Goal: Information Seeking & Learning: Learn about a topic

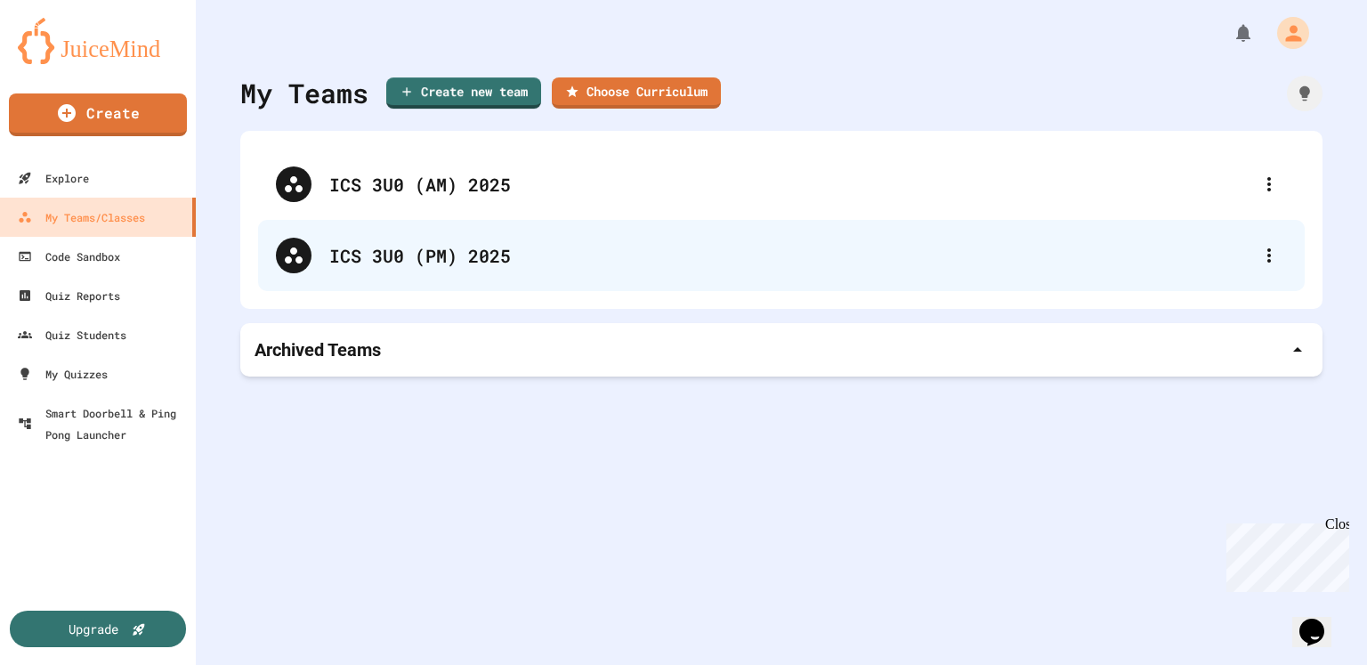
click at [433, 230] on div "ICS 3U0 (PM) 2025" at bounding box center [781, 255] width 1046 height 71
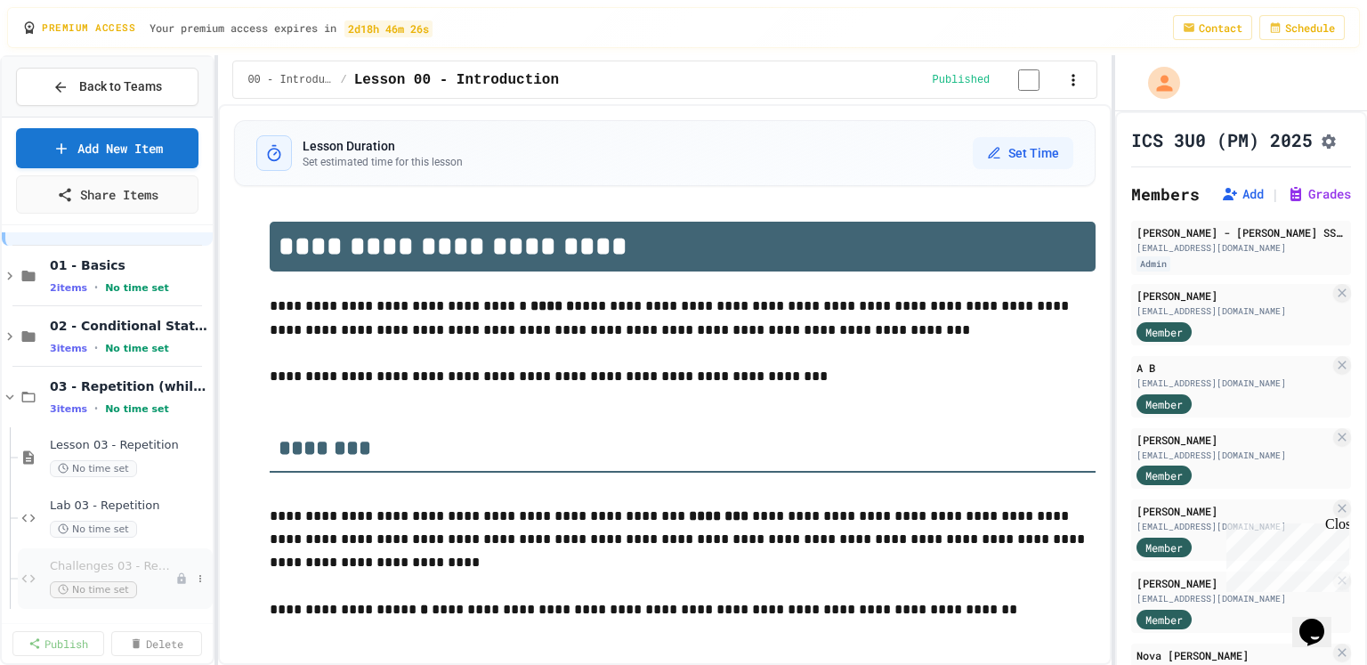
click at [132, 565] on span "Challenges 03 - Repetition" at bounding box center [112, 566] width 125 height 15
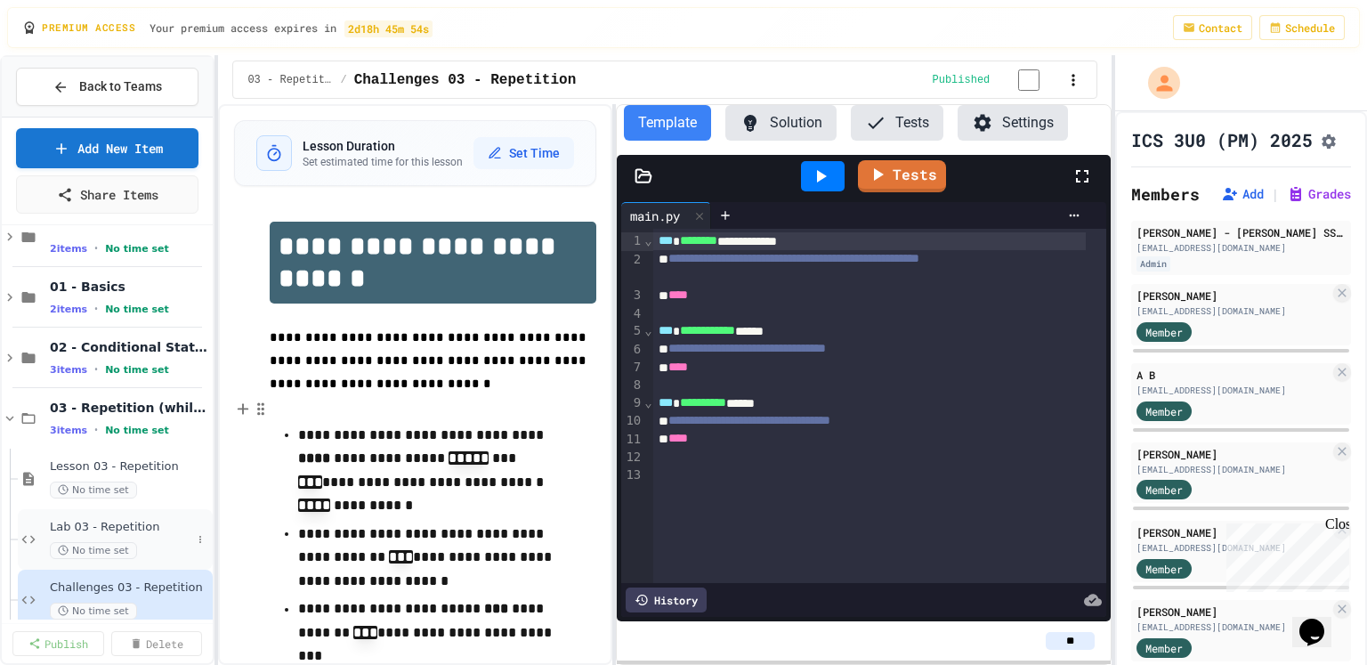
click at [160, 553] on div "No time set" at bounding box center [120, 550] width 141 height 17
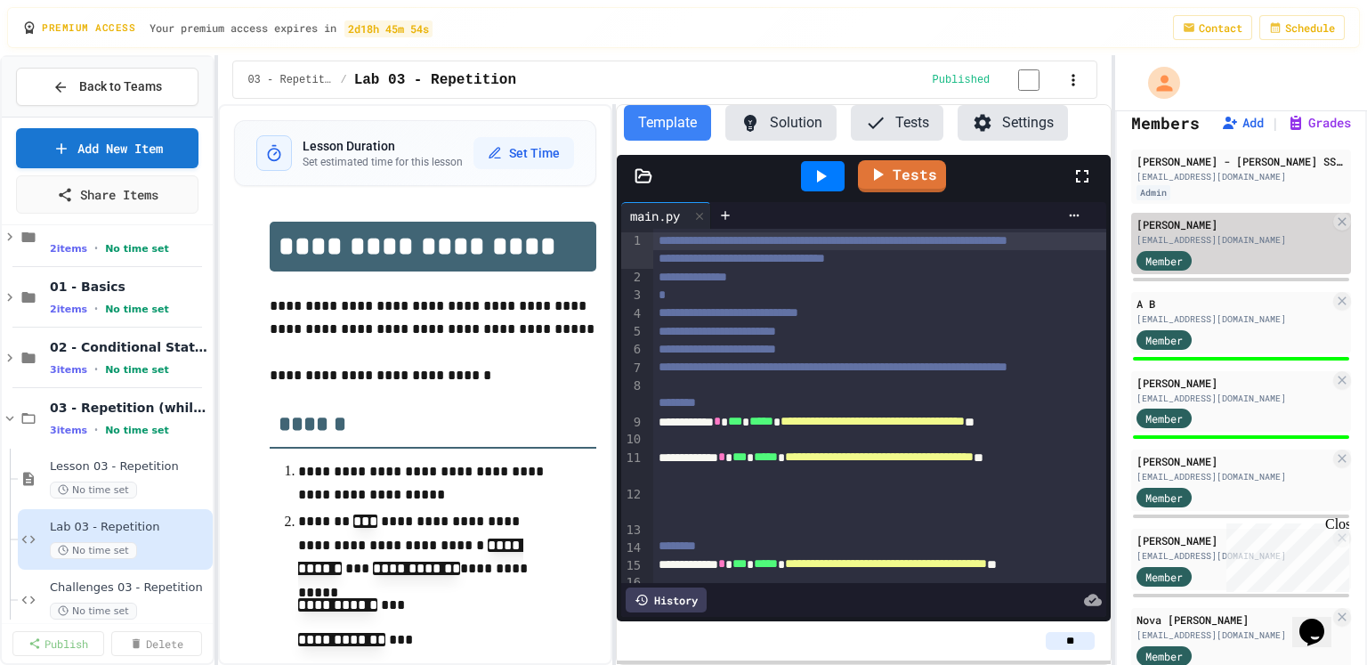
scroll to position [79, 0]
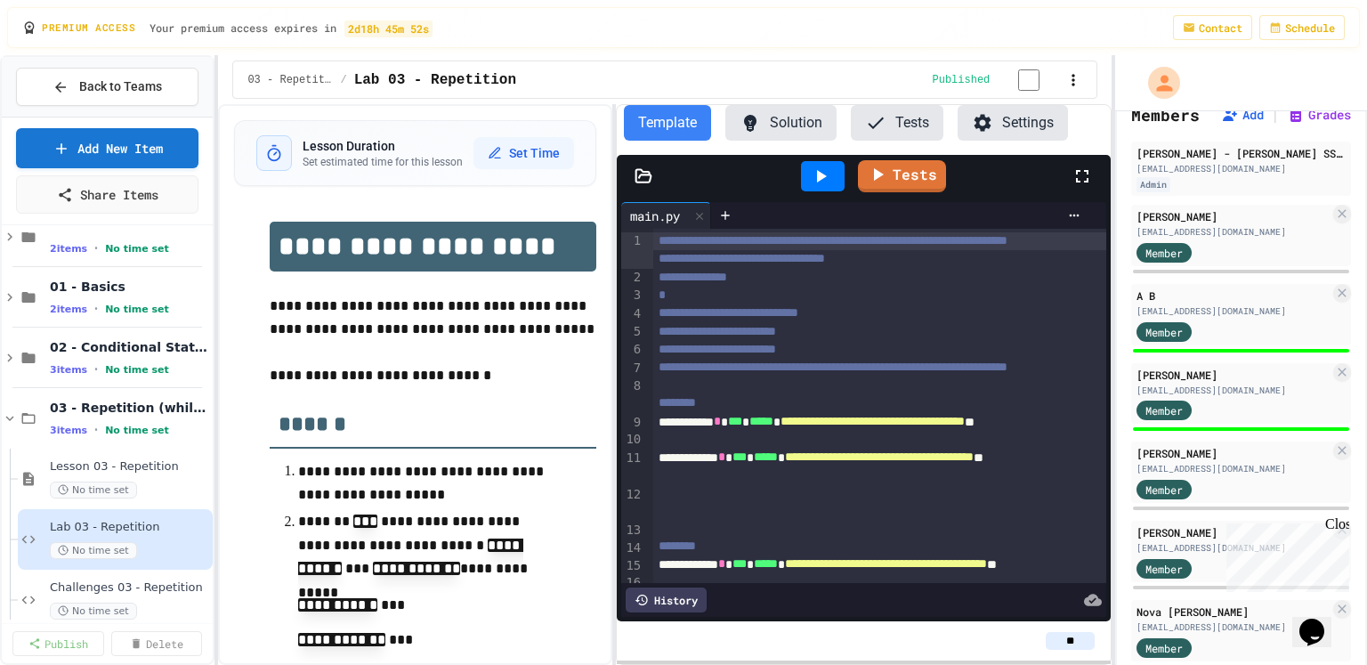
click at [1338, 519] on div "Close" at bounding box center [1336, 527] width 22 height 22
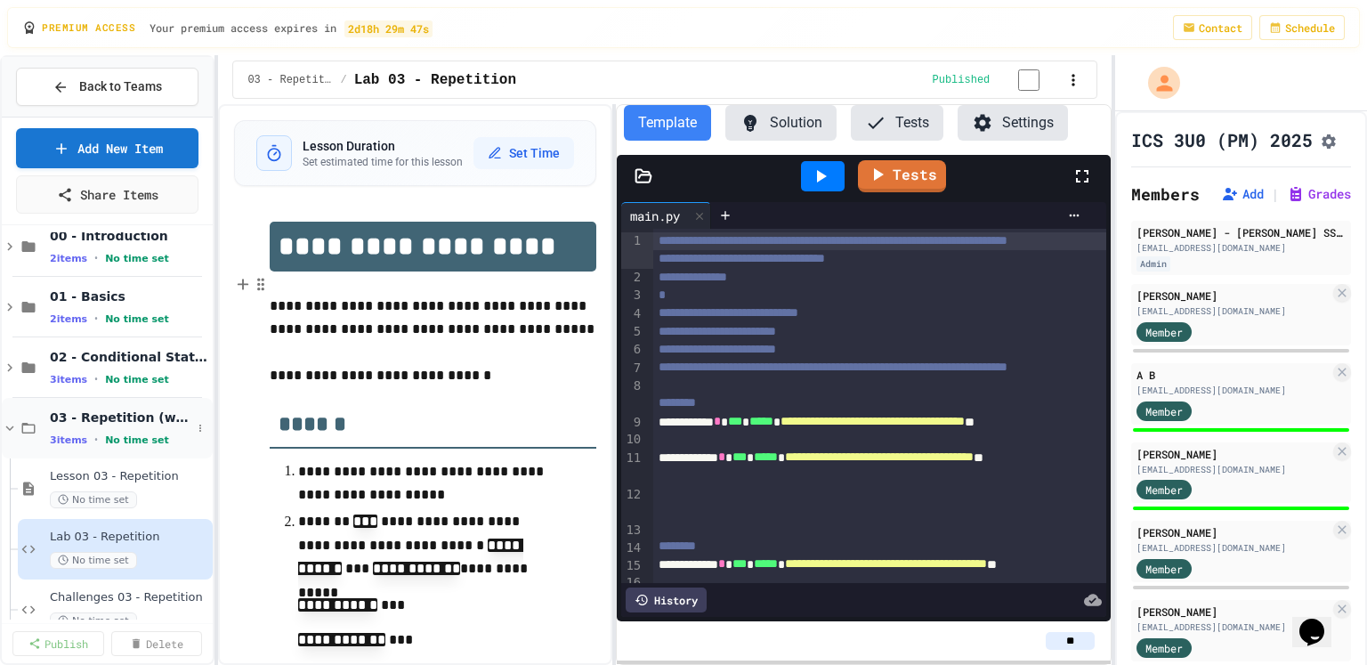
scroll to position [4, 0]
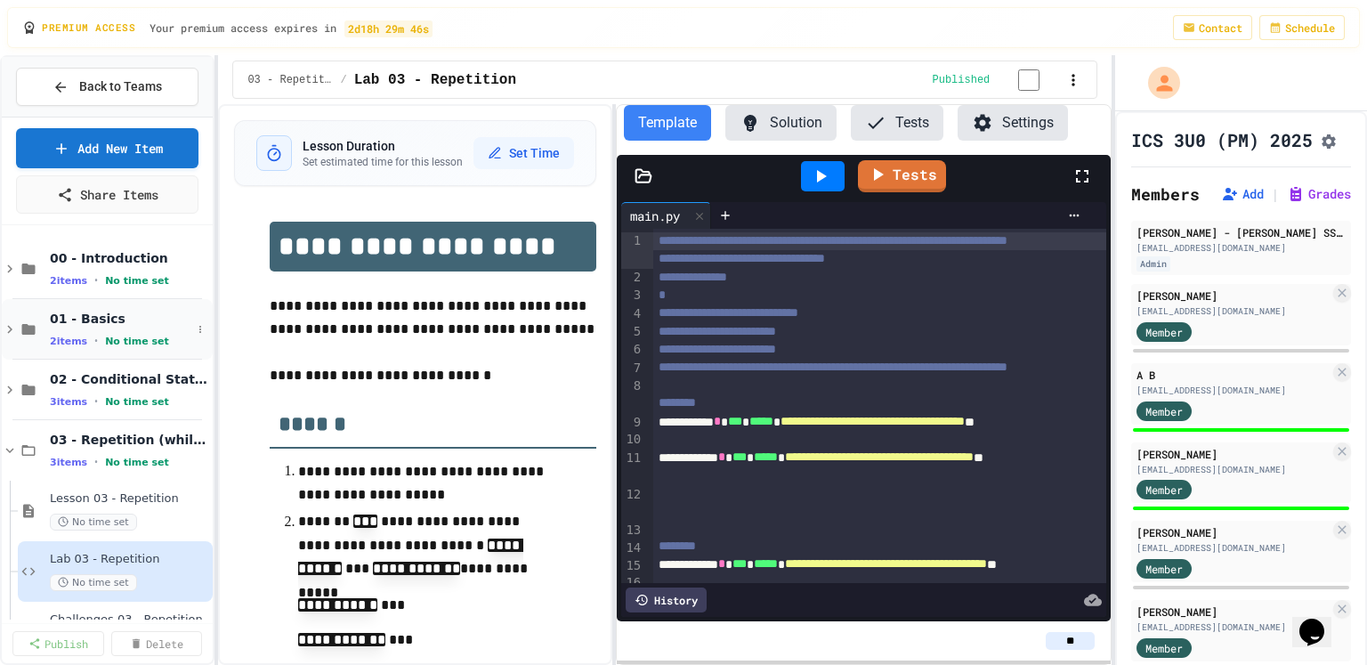
click at [12, 321] on icon at bounding box center [10, 329] width 16 height 16
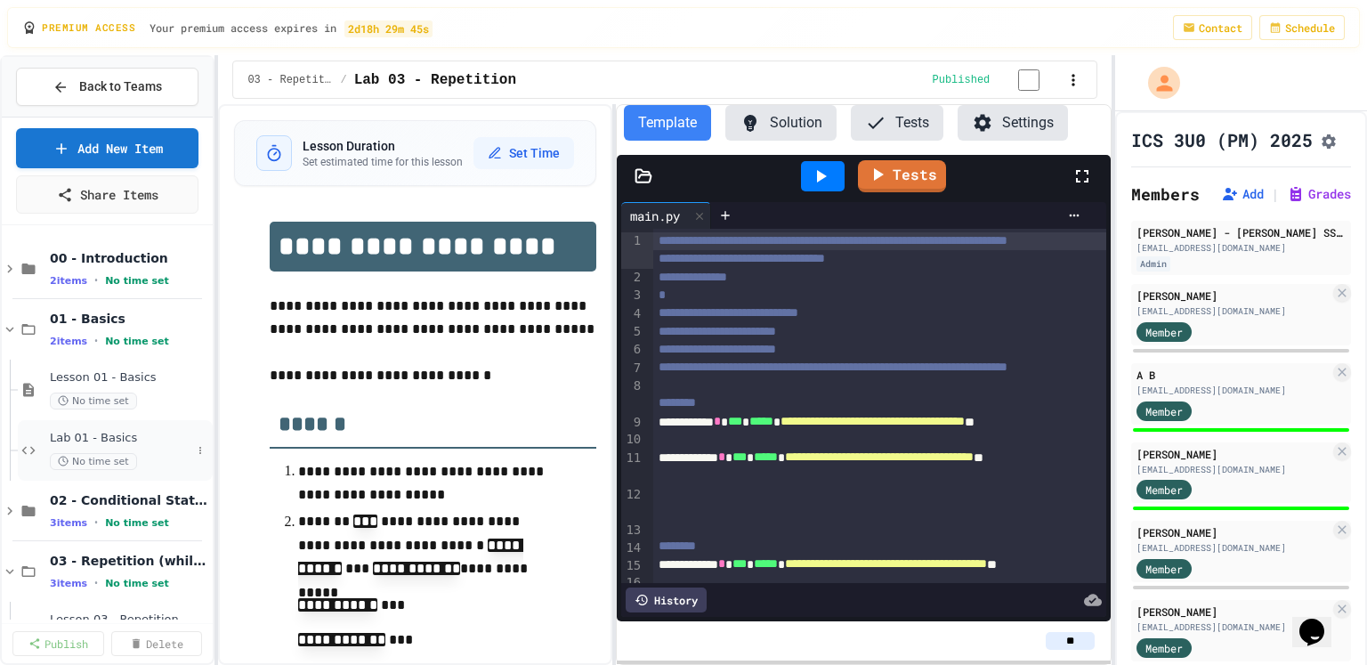
click at [138, 435] on span "Lab 01 - Basics" at bounding box center [120, 438] width 141 height 15
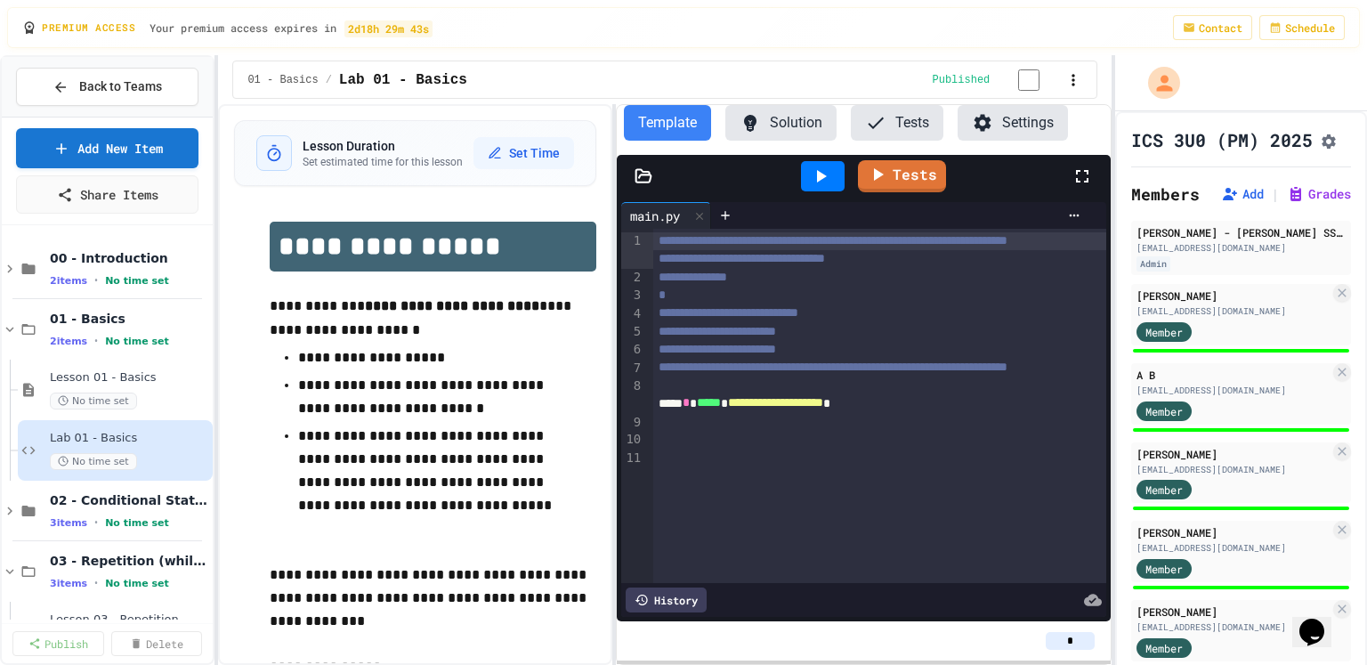
click at [1322, 149] on icon "Assignment Settings" at bounding box center [1329, 141] width 14 height 14
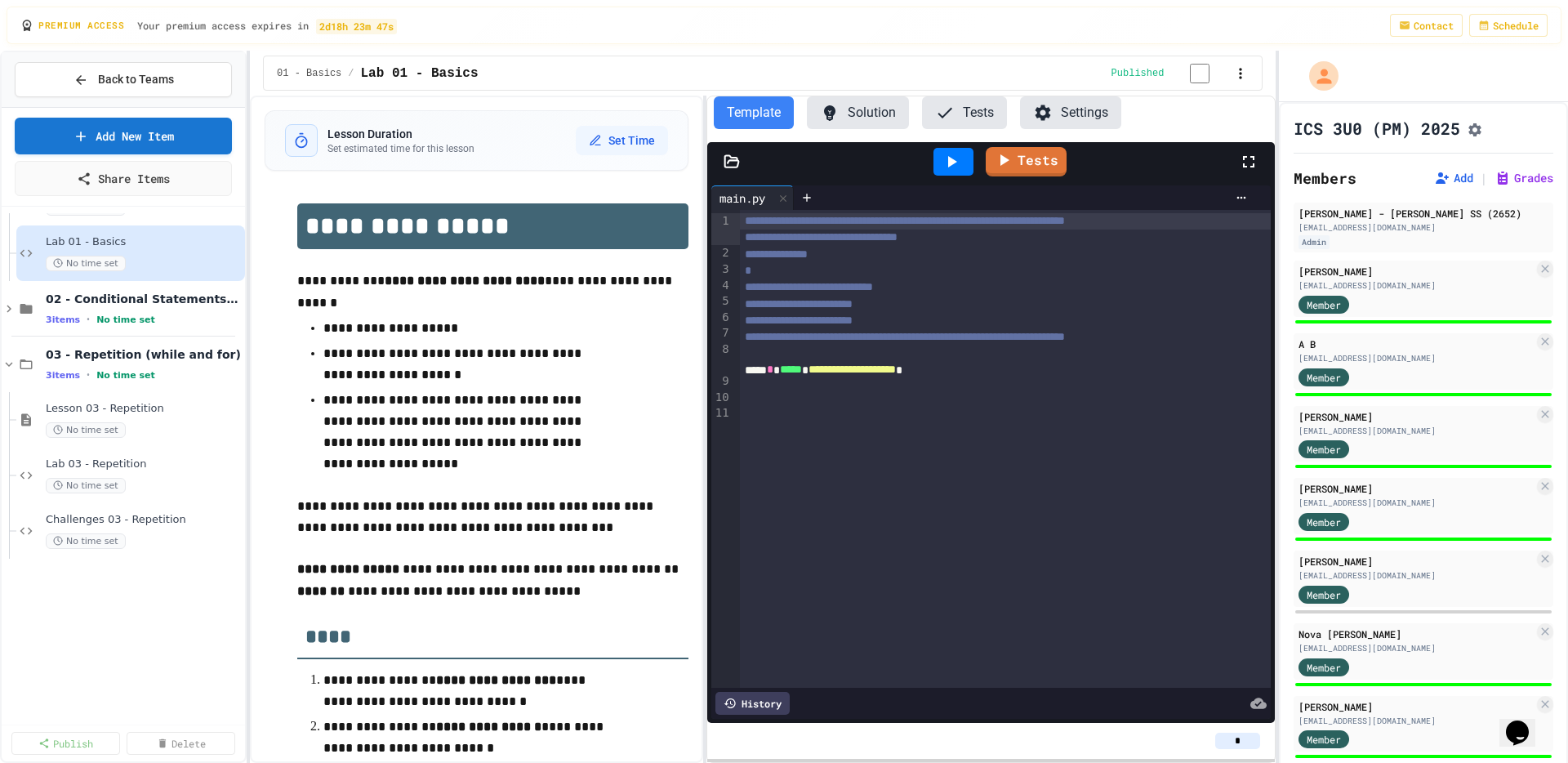
scroll to position [164, 0]
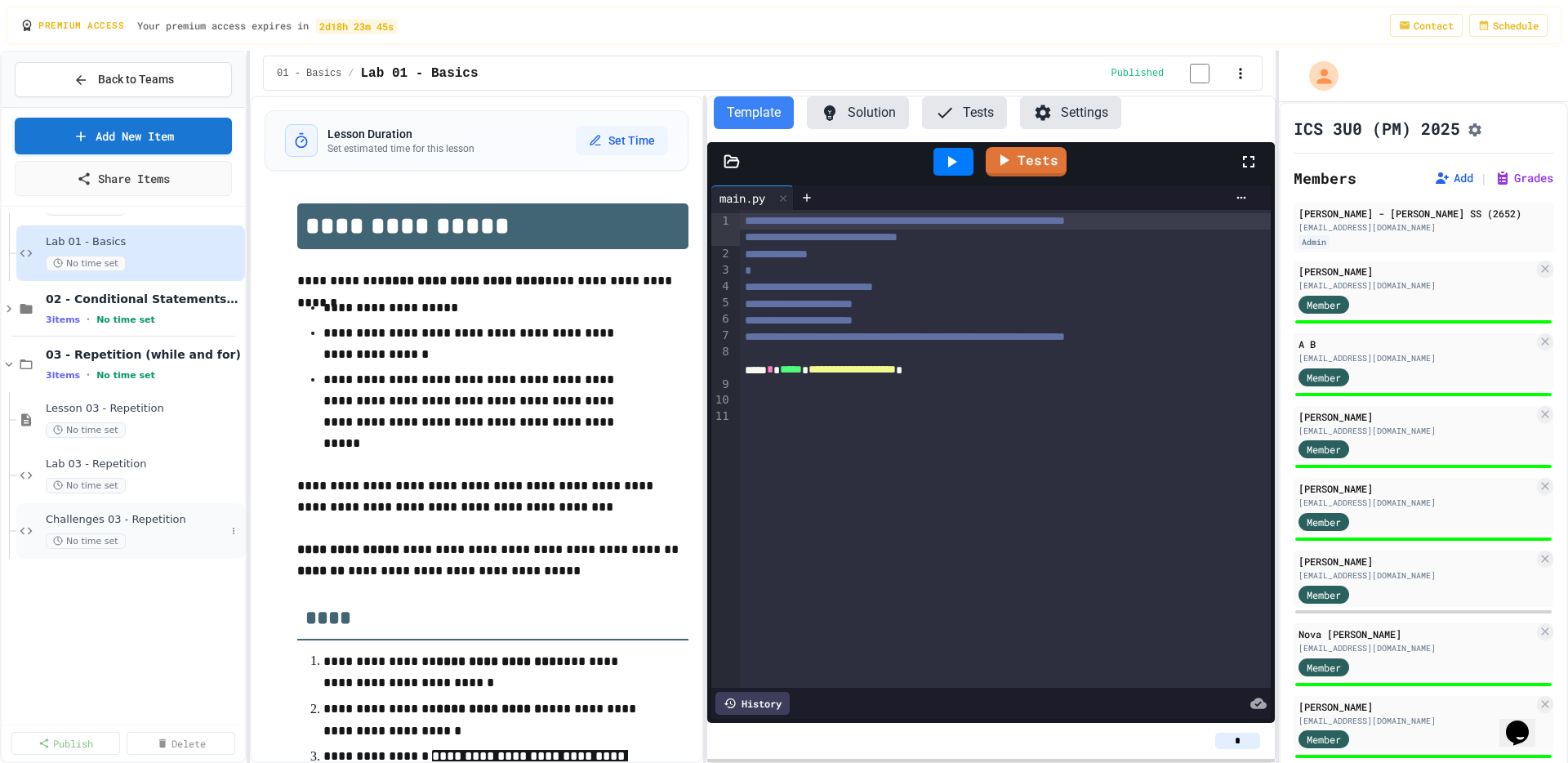
click at [179, 514] on span "Challenges 03 - Repetition" at bounding box center [136, 520] width 180 height 14
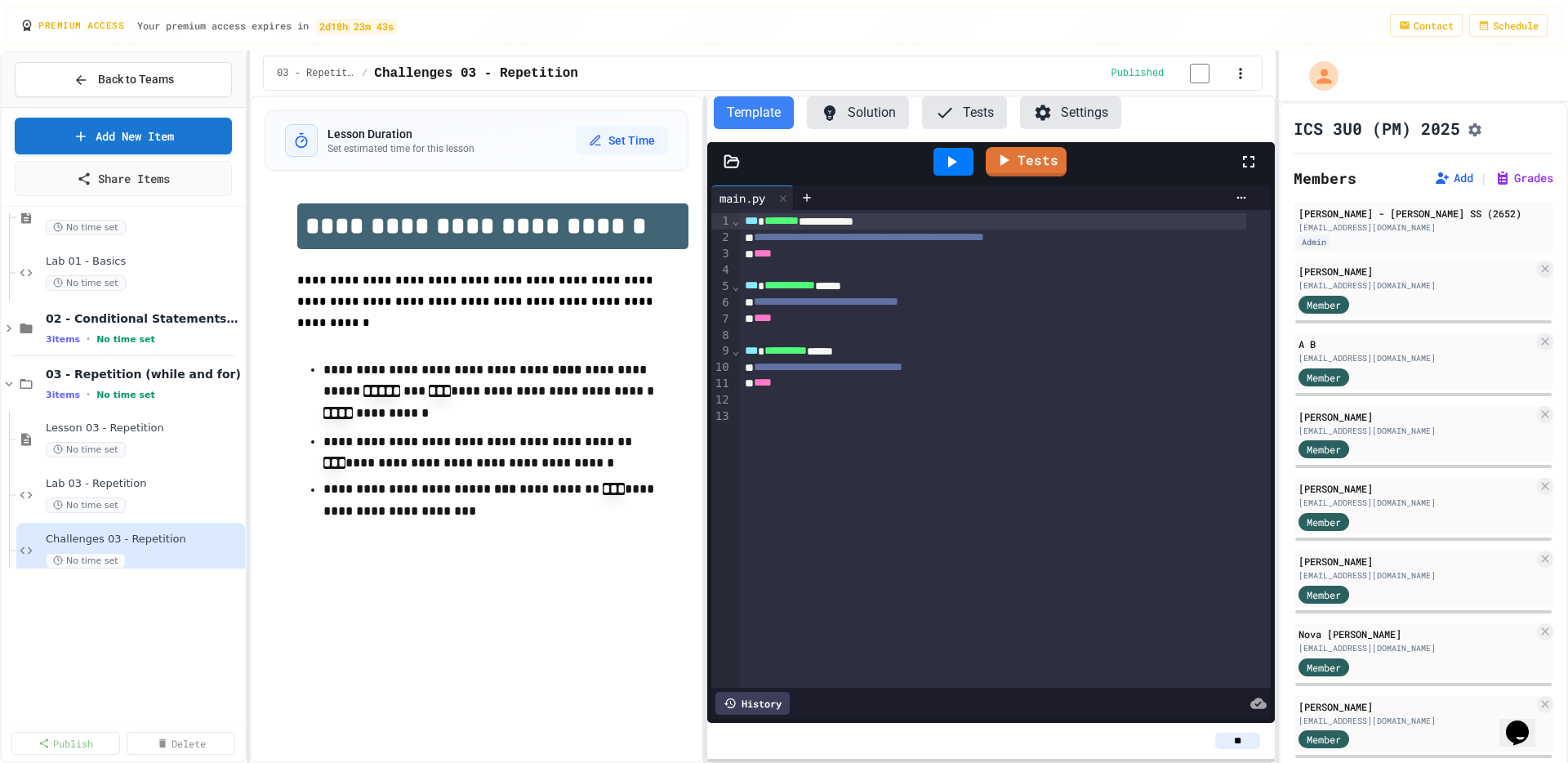
scroll to position [15, 0]
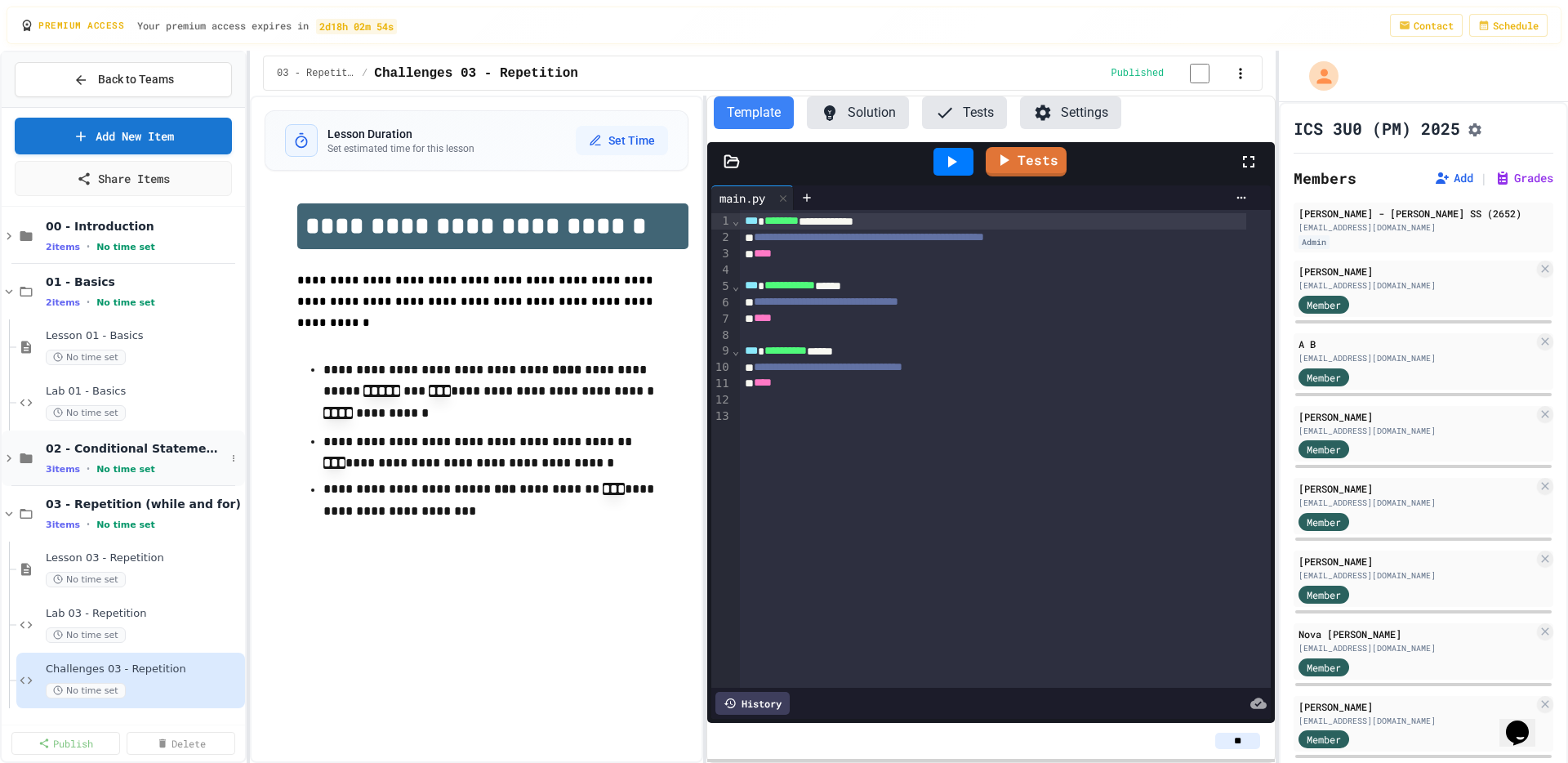
click at [11, 453] on icon at bounding box center [9, 458] width 15 height 15
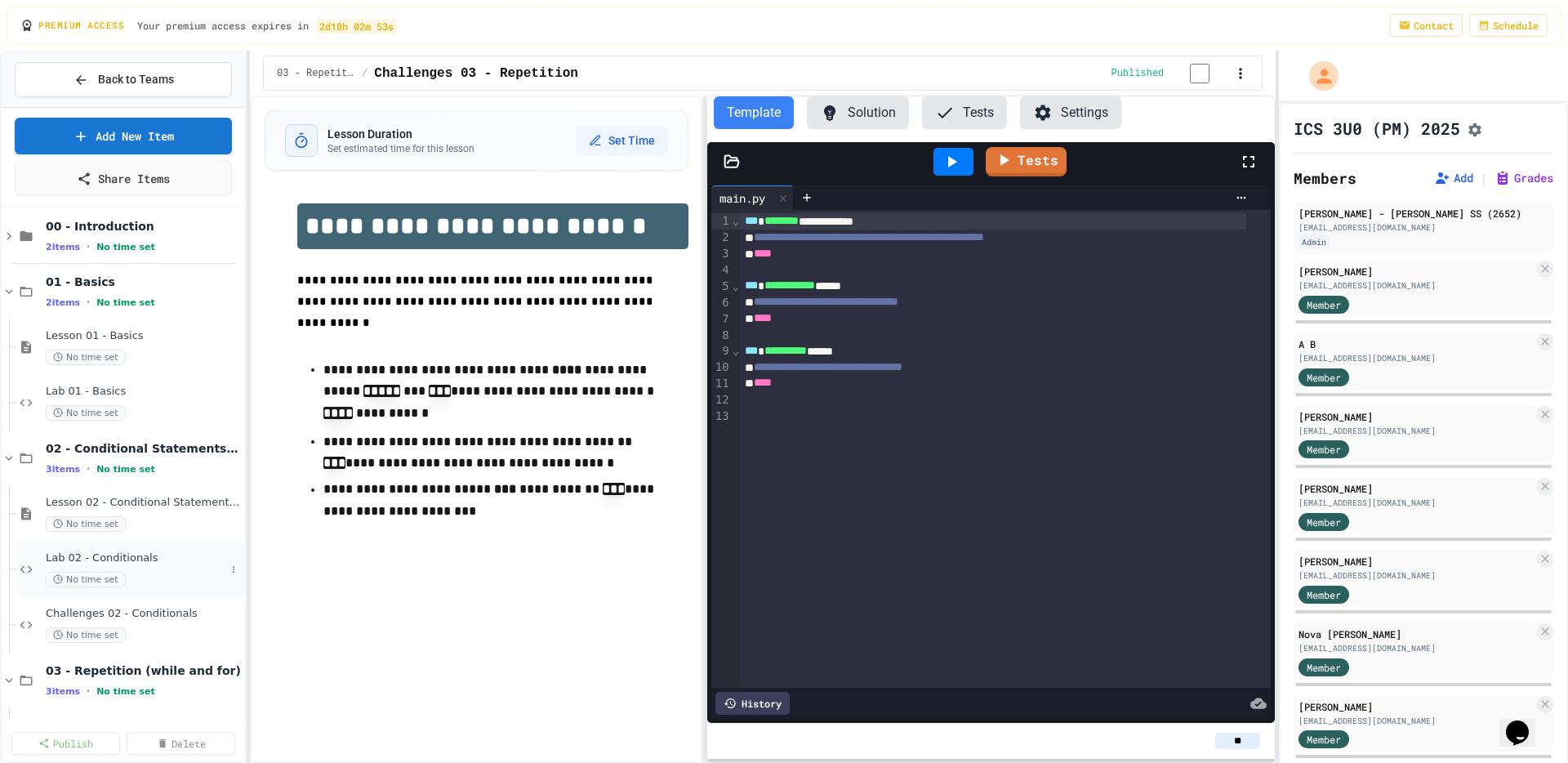
click at [164, 567] on div "Lab 02 - Conditionals No time set" at bounding box center [136, 569] width 180 height 36
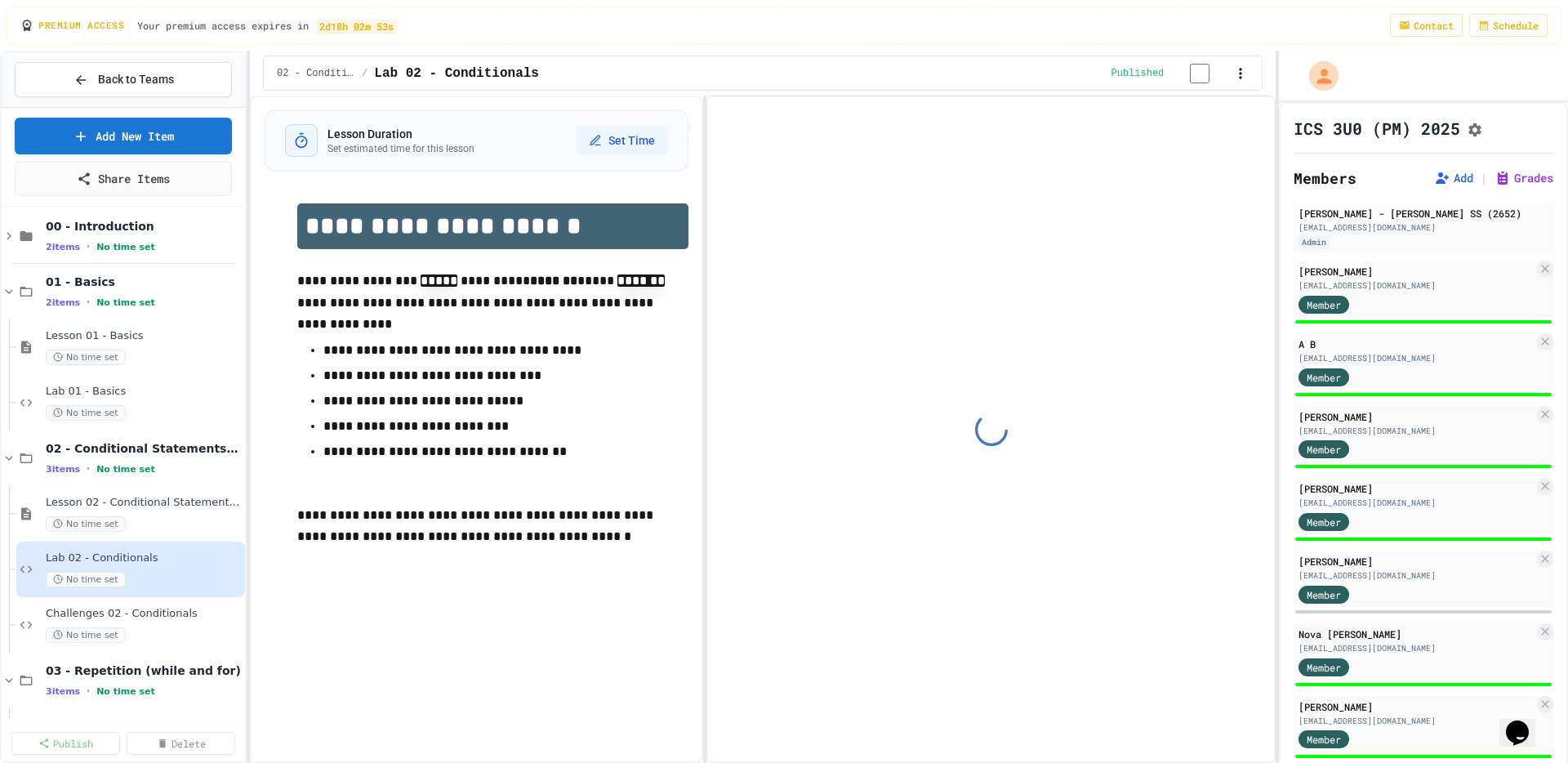
click at [1254, 131] on icon "Assignment Settings" at bounding box center [1475, 130] width 17 height 17
